Goal: Download file/media

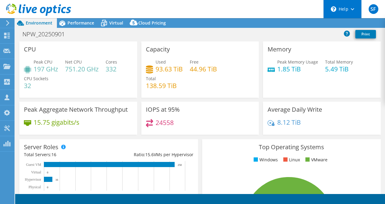
select select "EULondon"
select select "GBP"
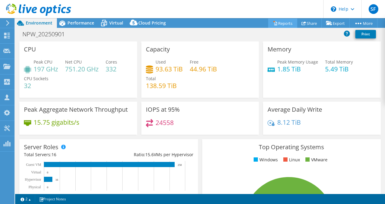
click at [280, 22] on link "Reports" at bounding box center [282, 22] width 29 height 9
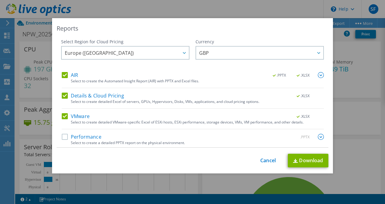
click at [65, 134] on label "Performance" at bounding box center [82, 137] width 40 height 6
click at [0, 0] on input "Performance" at bounding box center [0, 0] width 0 height 0
click at [318, 74] on img at bounding box center [321, 75] width 6 height 6
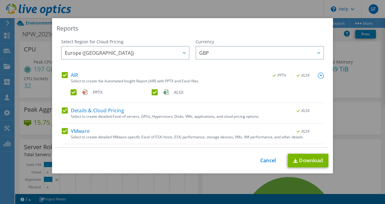
click at [318, 74] on img at bounding box center [321, 76] width 6 height 6
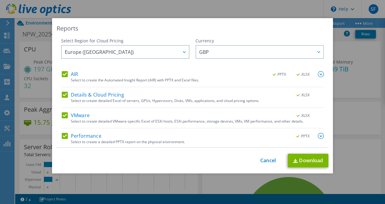
scroll to position [2, 0]
click at [299, 162] on link "Download" at bounding box center [308, 161] width 41 height 14
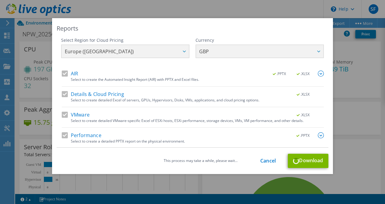
click at [263, 26] on div "Reports" at bounding box center [193, 28] width 272 height 8
